Goal: Find contact information: Find contact information

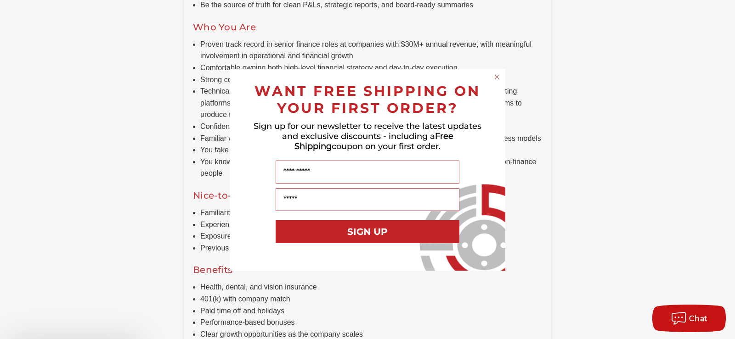
scroll to position [689, 0]
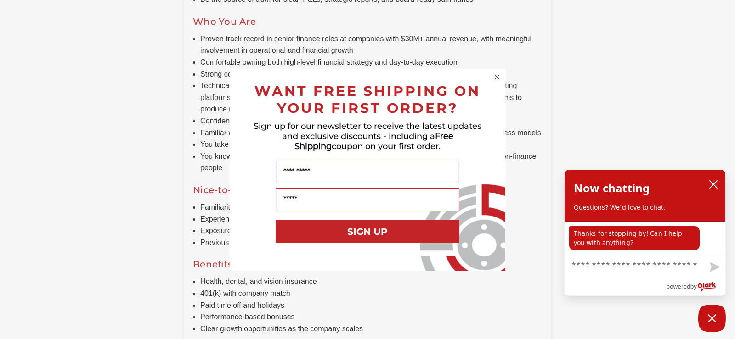
click at [497, 78] on circle "Close dialog" at bounding box center [497, 77] width 9 height 9
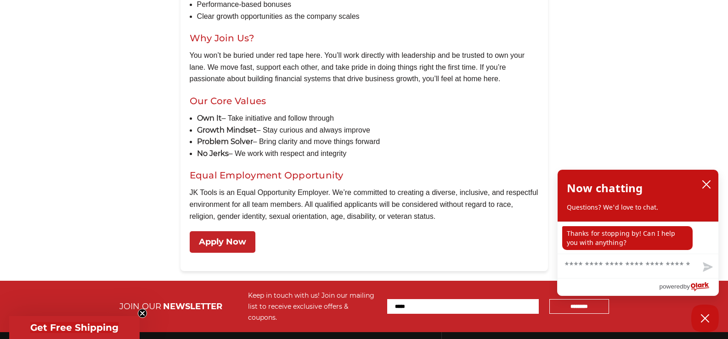
scroll to position [1148, 0]
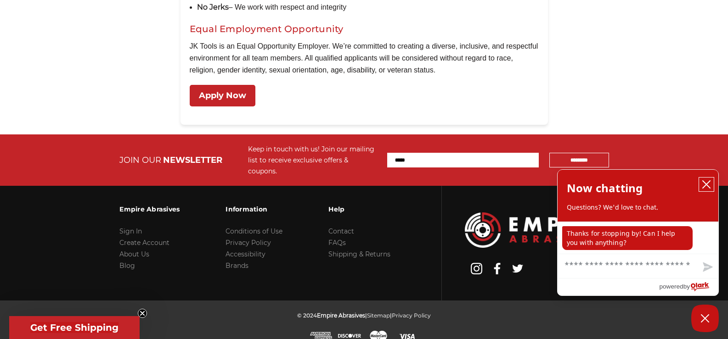
click at [709, 183] on icon "close chatbox" at bounding box center [706, 184] width 7 height 7
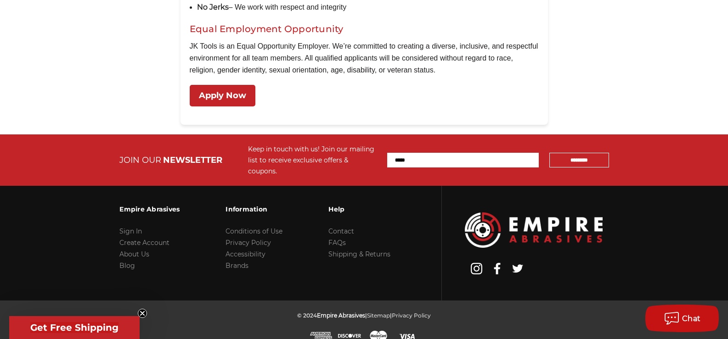
click at [215, 90] on link "Apply Now" at bounding box center [223, 96] width 66 height 22
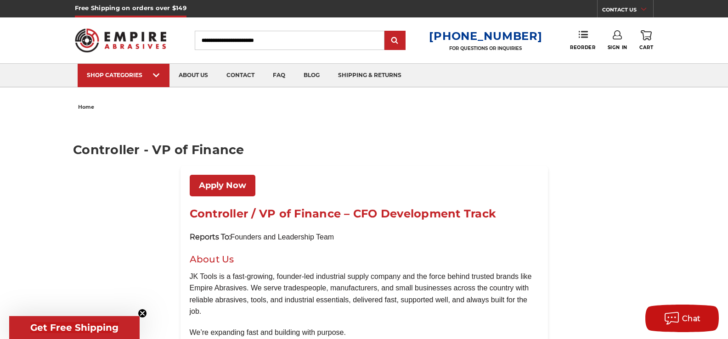
click at [631, 6] on link "CONTACT US" at bounding box center [627, 11] width 51 height 13
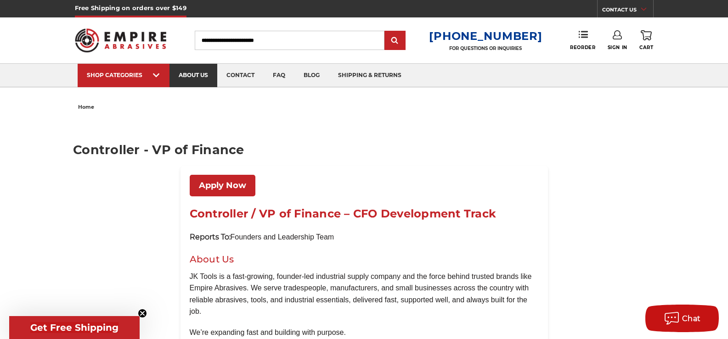
click at [198, 75] on link "about us" at bounding box center [194, 75] width 48 height 23
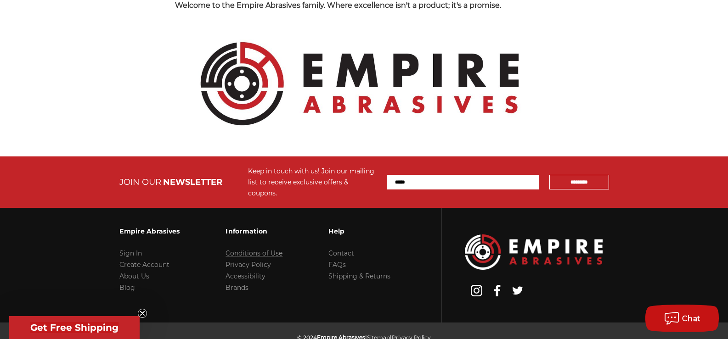
scroll to position [1005, 0]
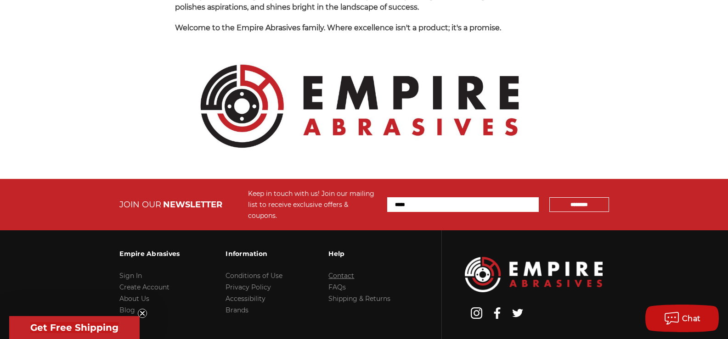
click at [342, 272] on link "Contact" at bounding box center [341, 276] width 26 height 8
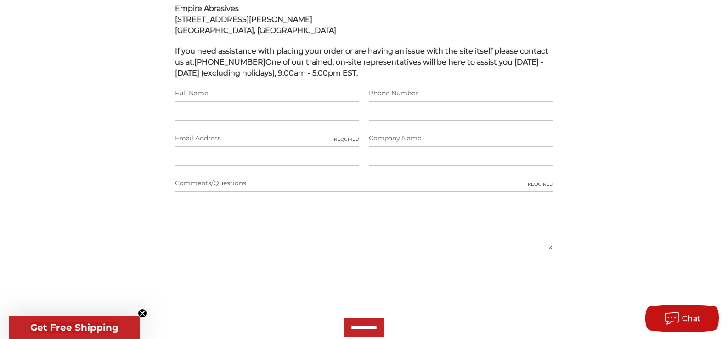
scroll to position [230, 0]
